Goal: Task Accomplishment & Management: Manage account settings

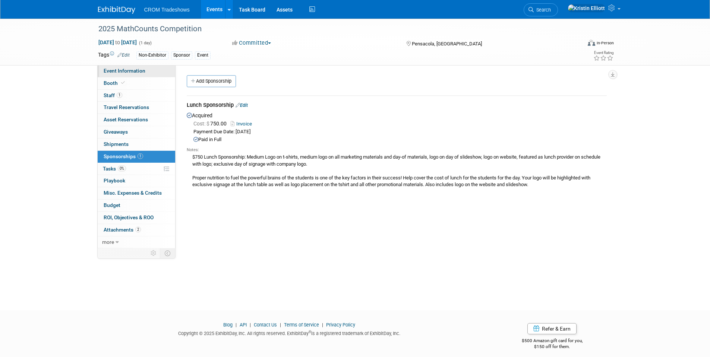
click at [131, 72] on span "Event Information" at bounding box center [125, 71] width 42 height 6
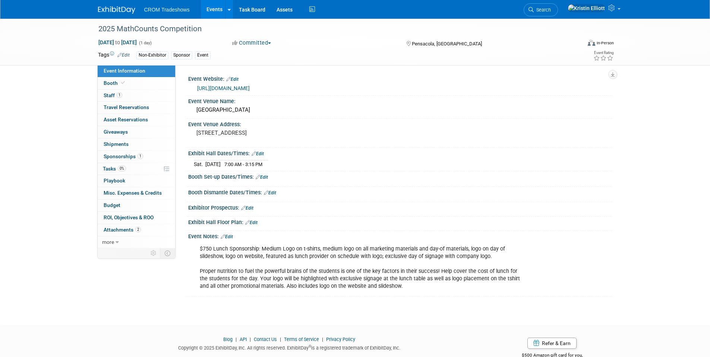
click at [215, 9] on link "Events" at bounding box center [214, 9] width 27 height 19
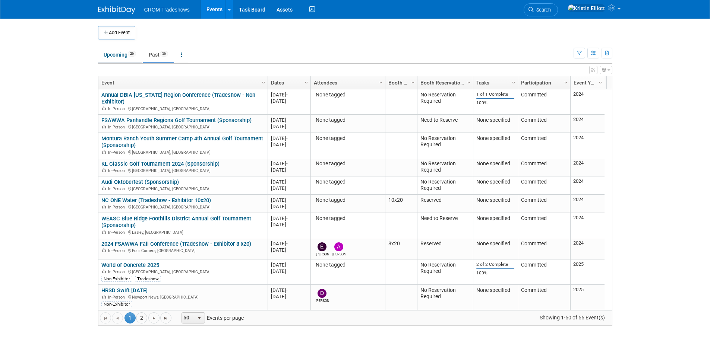
click at [127, 55] on link "Upcoming 26" at bounding box center [120, 55] width 44 height 14
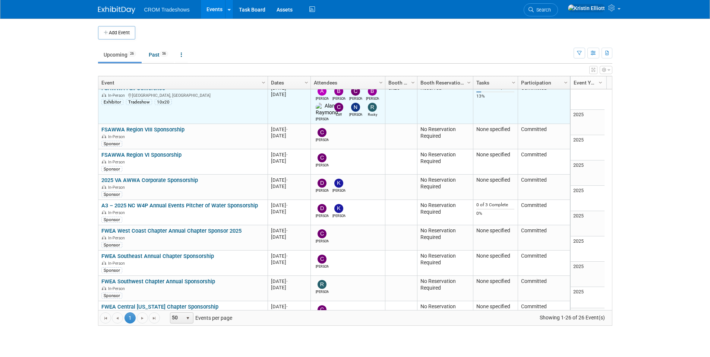
scroll to position [238, 0]
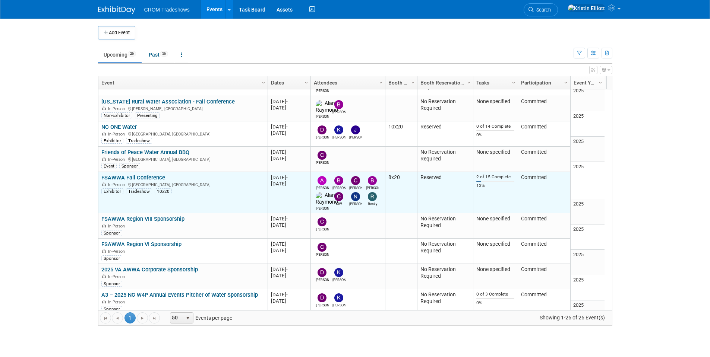
click at [154, 174] on link "FSAWWA Fall Conference" at bounding box center [133, 177] width 64 height 7
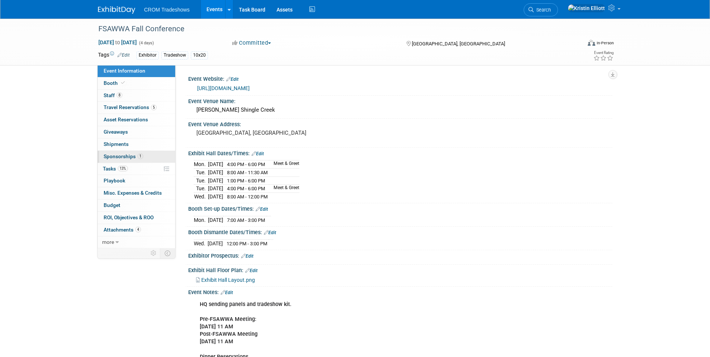
click at [142, 159] on span "Sponsorships 1" at bounding box center [123, 157] width 39 height 6
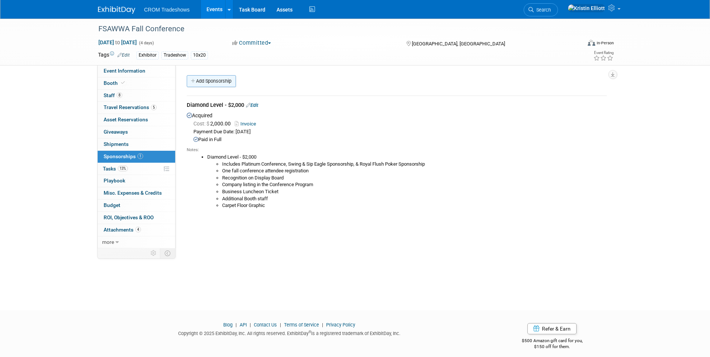
click at [223, 80] on link "Add Sponsorship" at bounding box center [211, 81] width 49 height 12
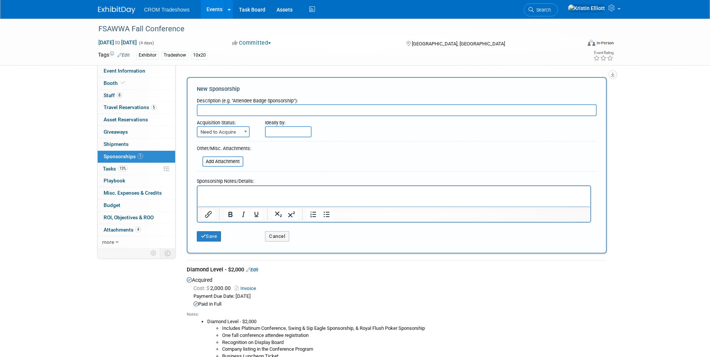
click at [221, 108] on input "text" at bounding box center [397, 110] width 400 height 12
click at [221, 109] on input "text" at bounding box center [397, 110] width 400 height 12
type input "BBQ Combined Sponsorship"
click at [225, 132] on span "Need to Acquire" at bounding box center [222, 132] width 51 height 10
select select "2"
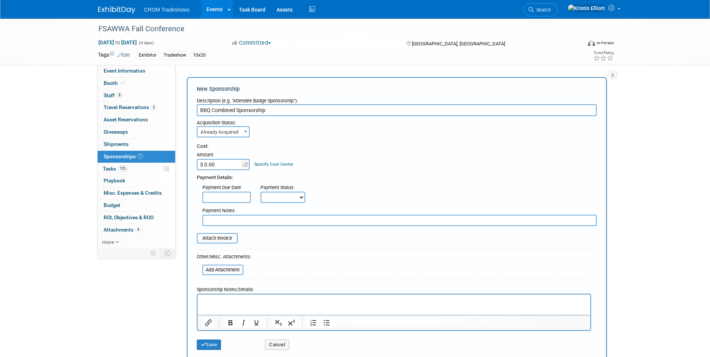
click at [220, 165] on input "$ 0.00" at bounding box center [220, 164] width 47 height 11
type input "$ 2,000.00"
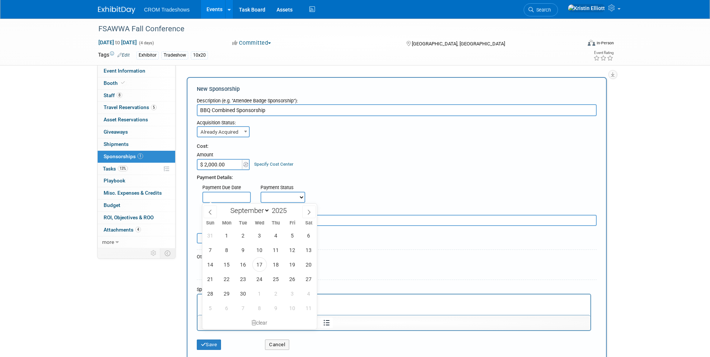
click at [223, 202] on body "CROM Tradeshows Events Add Event Bulk Upload Events Shareable Event Boards Rece…" at bounding box center [355, 178] width 710 height 357
click at [258, 265] on span "17" at bounding box center [259, 264] width 15 height 15
type input "Sep 17, 2025"
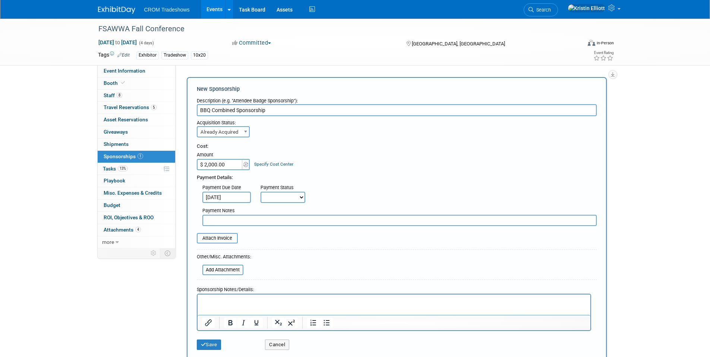
click at [283, 200] on select "Not Paid Yet Partially Paid Paid in Full" at bounding box center [282, 197] width 45 height 11
select select "1"
click at [260, 192] on select "Not Paid Yet Partially Paid Paid in Full" at bounding box center [282, 197] width 45 height 11
click at [218, 242] on input "file" at bounding box center [192, 238] width 89 height 9
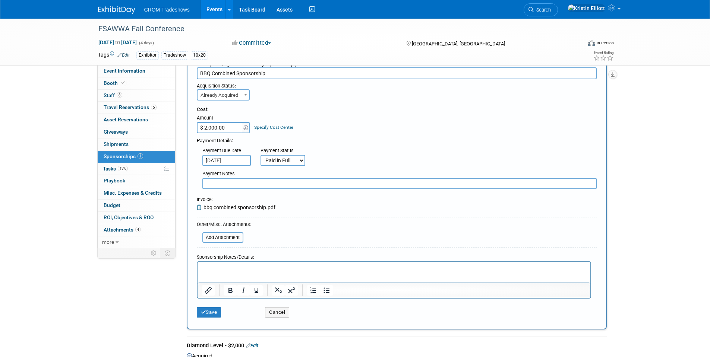
scroll to position [37, 0]
click at [222, 268] on p "Rich Text Area. Press ALT-0 for help." at bounding box center [394, 268] width 384 height 7
paste body "Rich Text Area. Press ALT-0 for help."
click at [221, 314] on button "Save" at bounding box center [209, 312] width 25 height 10
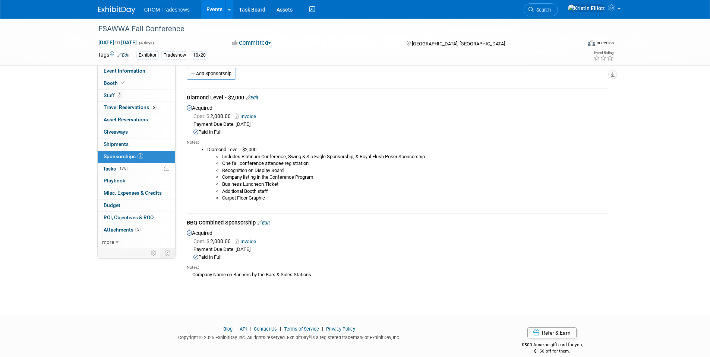
scroll to position [0, 0]
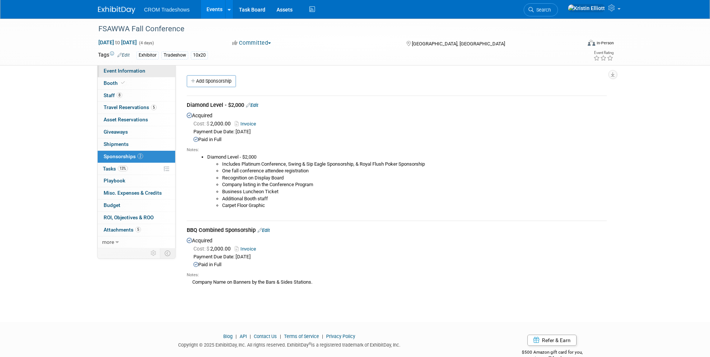
click at [136, 72] on span "Event Information" at bounding box center [125, 71] width 42 height 6
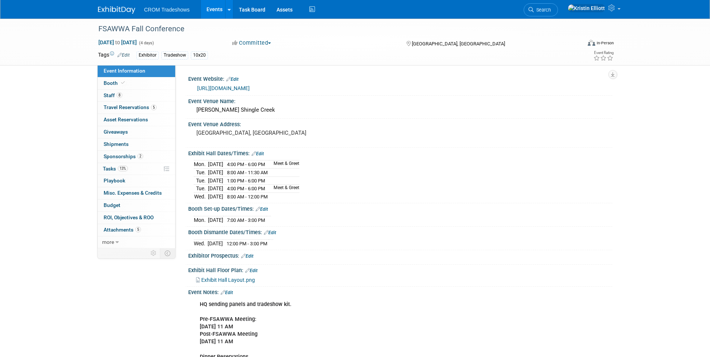
click at [212, 9] on link "Events" at bounding box center [214, 9] width 27 height 19
